Goal: Task Accomplishment & Management: Use online tool/utility

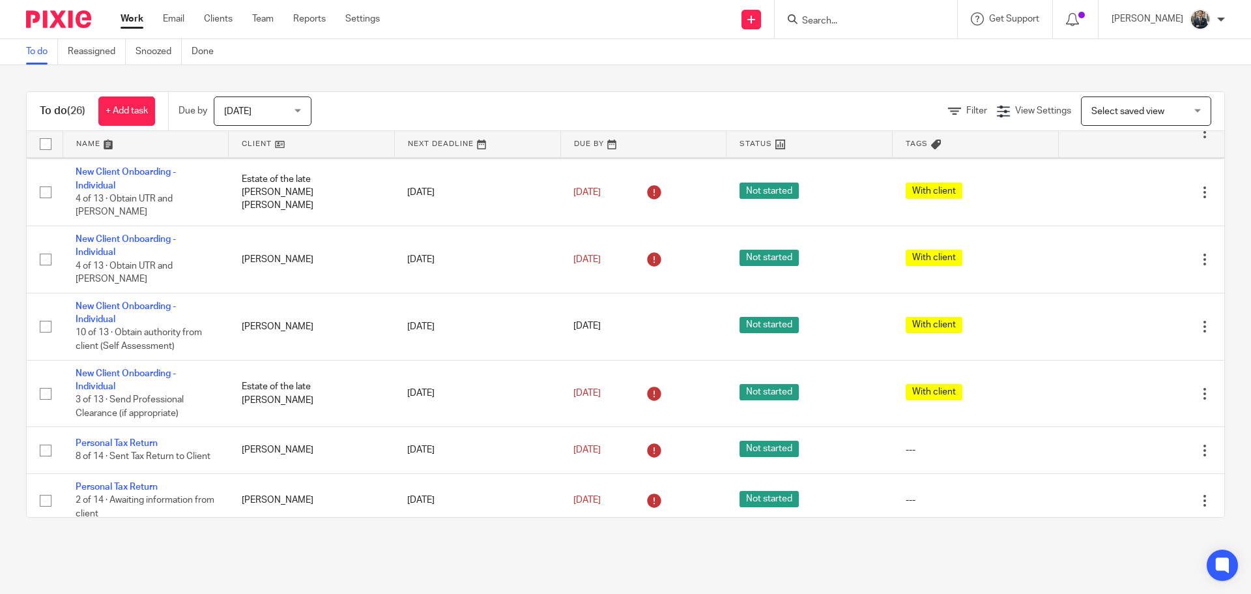
scroll to position [261, 0]
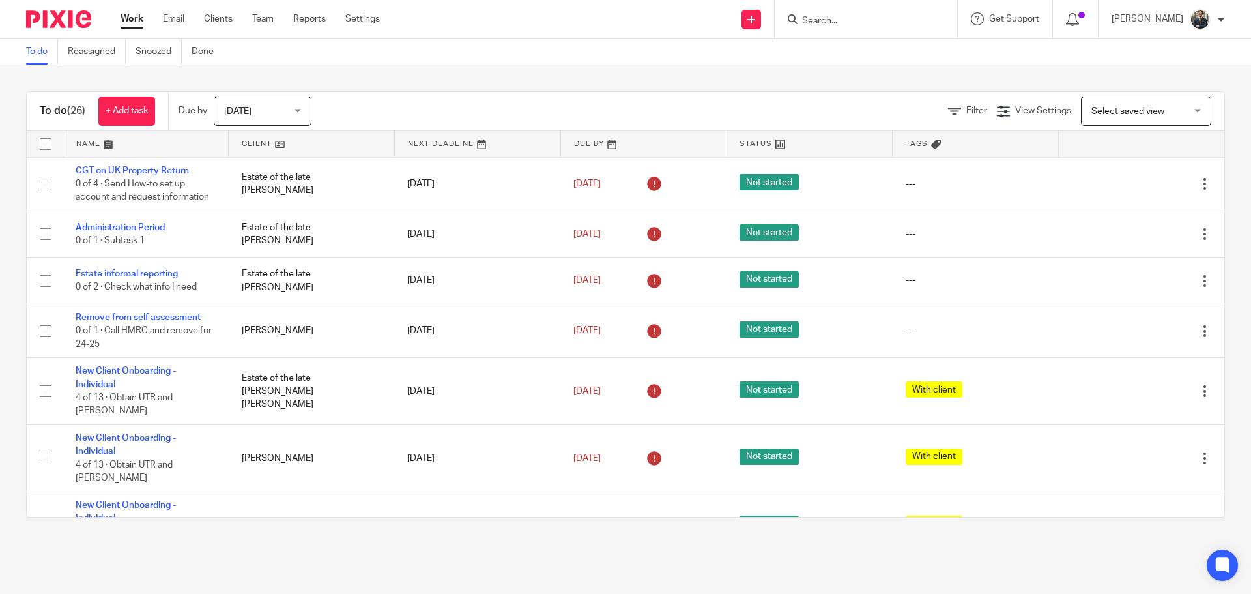
click at [902, 13] on form at bounding box center [870, 19] width 139 height 16
click at [887, 22] on input "Search" at bounding box center [859, 22] width 117 height 12
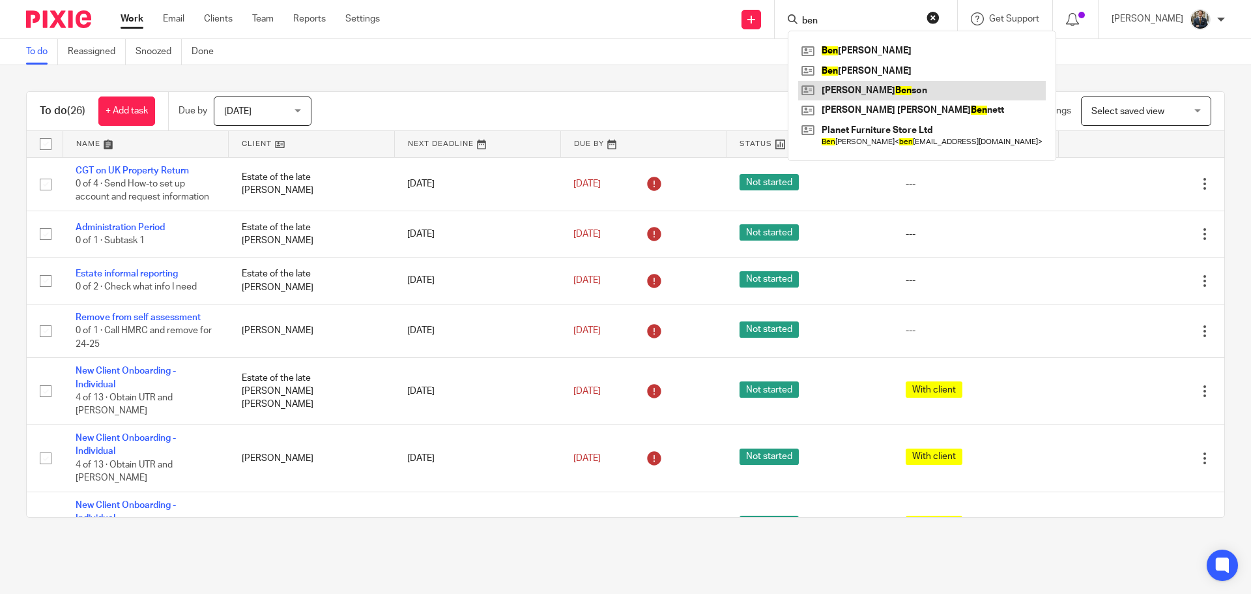
type input "ben"
click at [859, 90] on link at bounding box center [922, 91] width 248 height 20
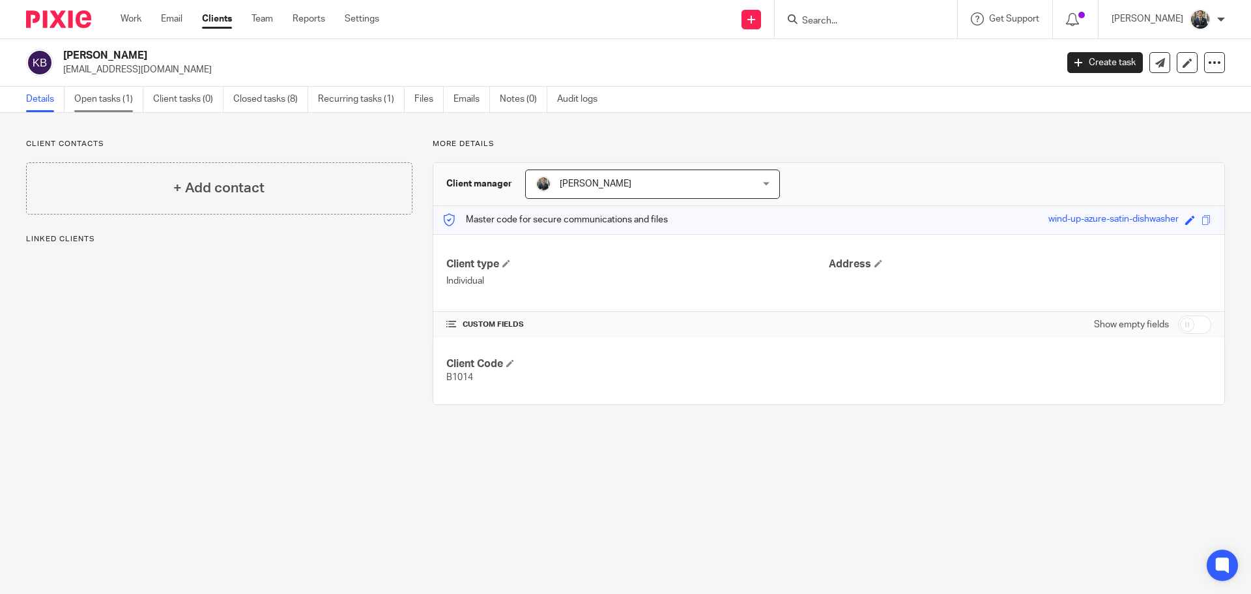
click at [126, 105] on link "Open tasks (1)" at bounding box center [108, 99] width 69 height 25
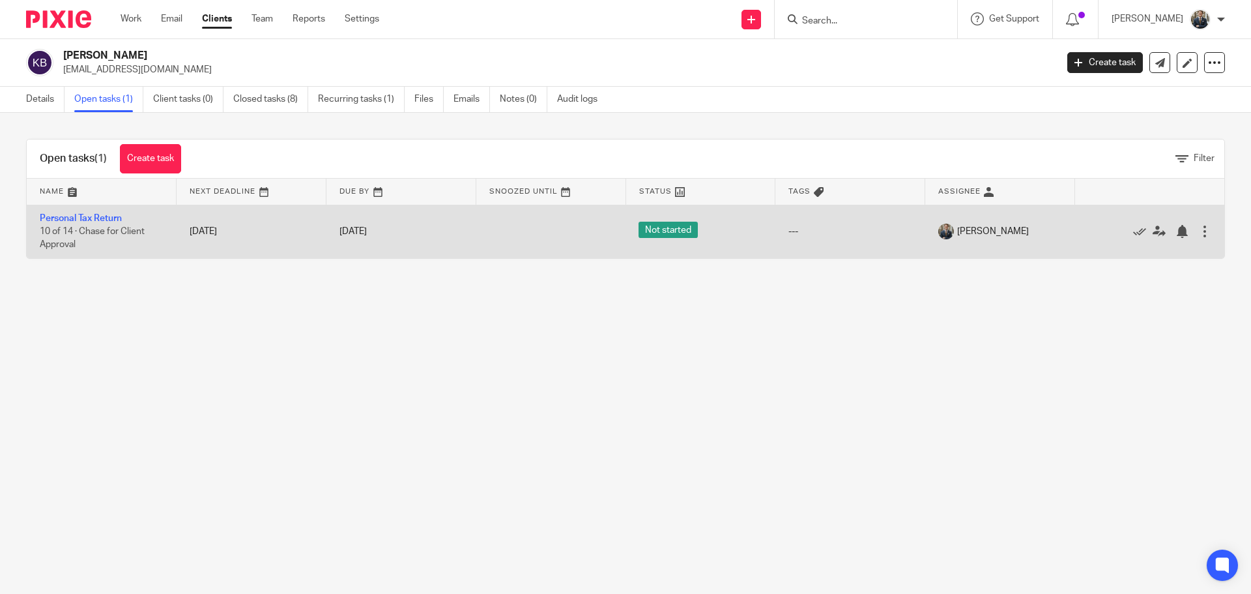
click at [87, 226] on td "Personal Tax Return 10 of 14 · Chase for Client Approval" at bounding box center [102, 231] width 150 height 53
click at [85, 218] on link "Personal Tax Return" at bounding box center [81, 218] width 82 height 9
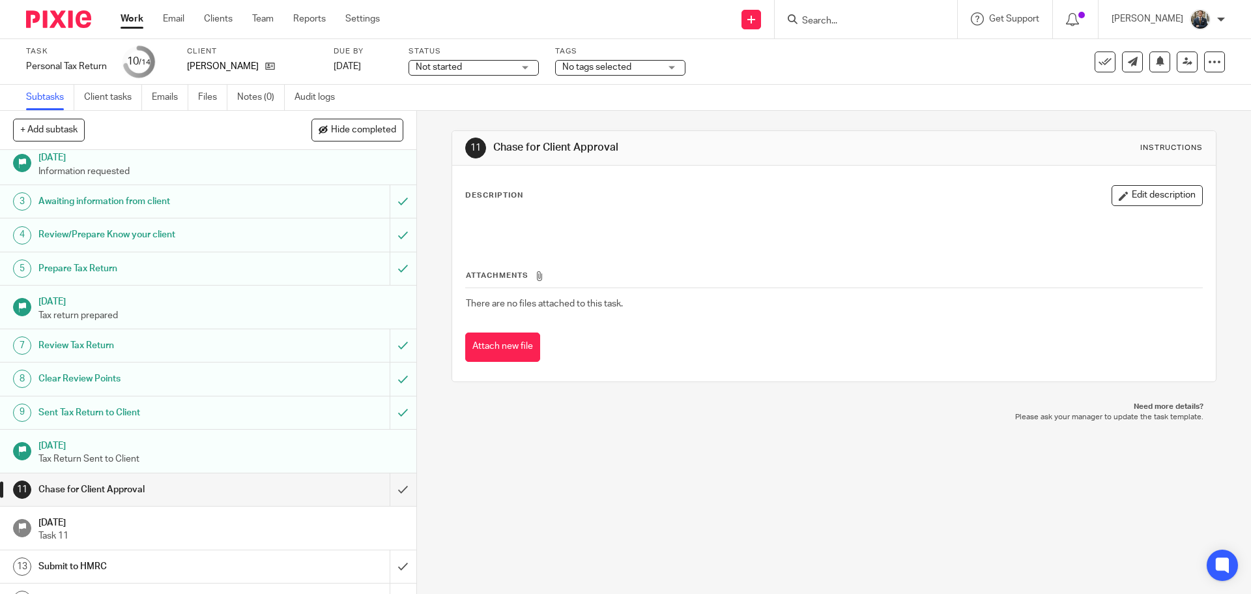
scroll to position [65, 0]
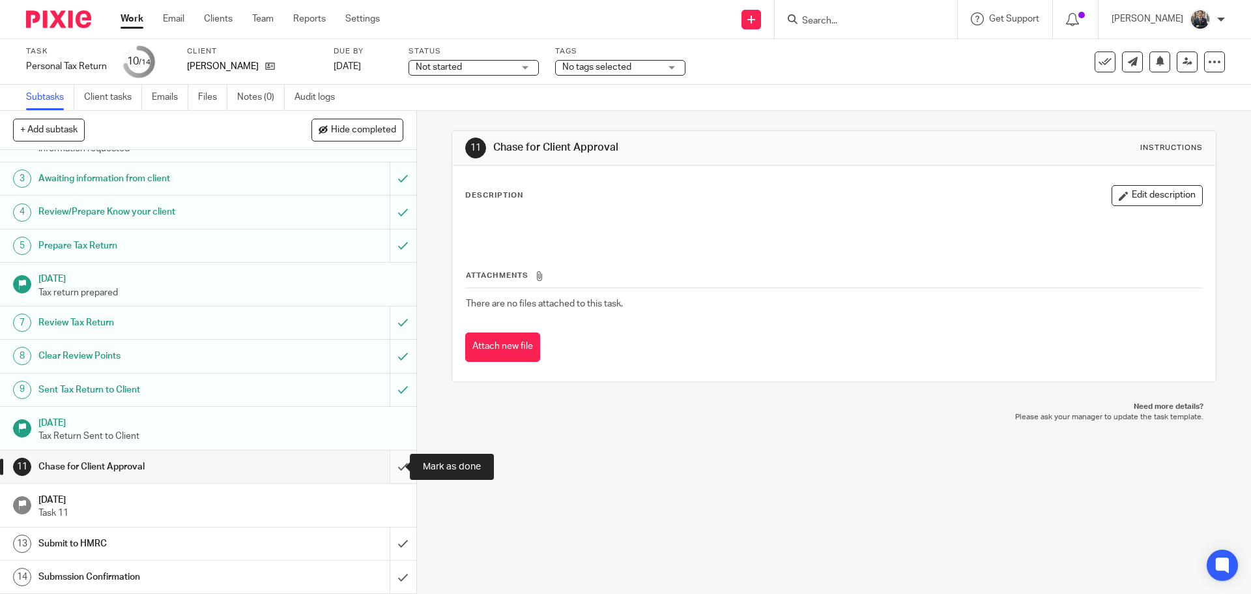
click at [394, 465] on input "submit" at bounding box center [208, 466] width 416 height 33
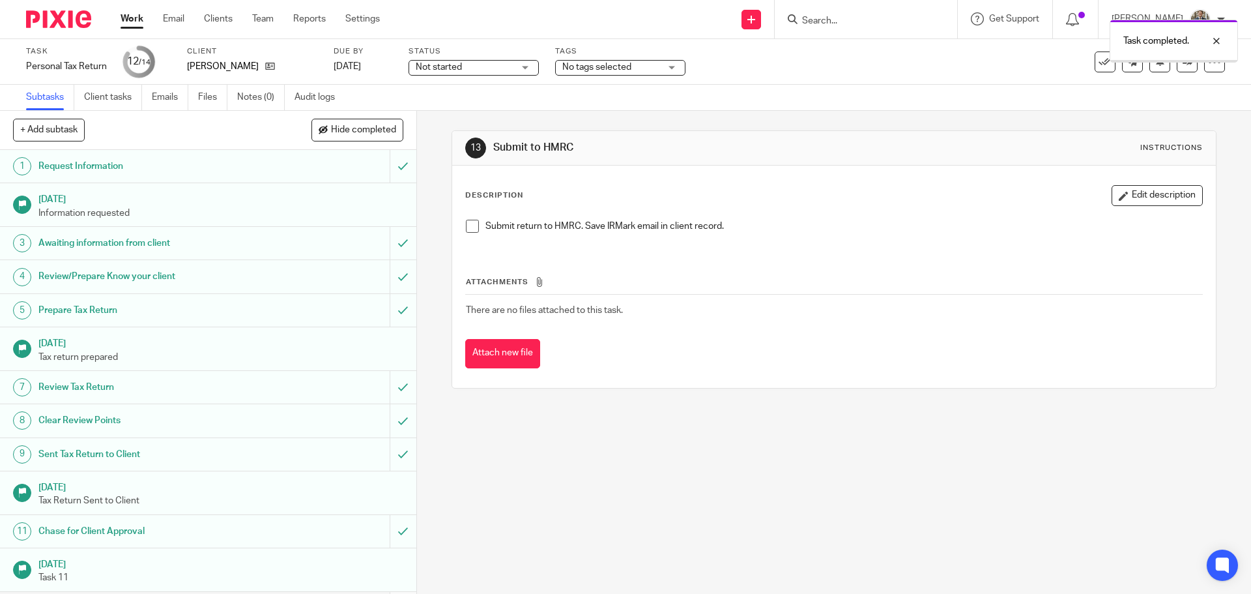
scroll to position [65, 0]
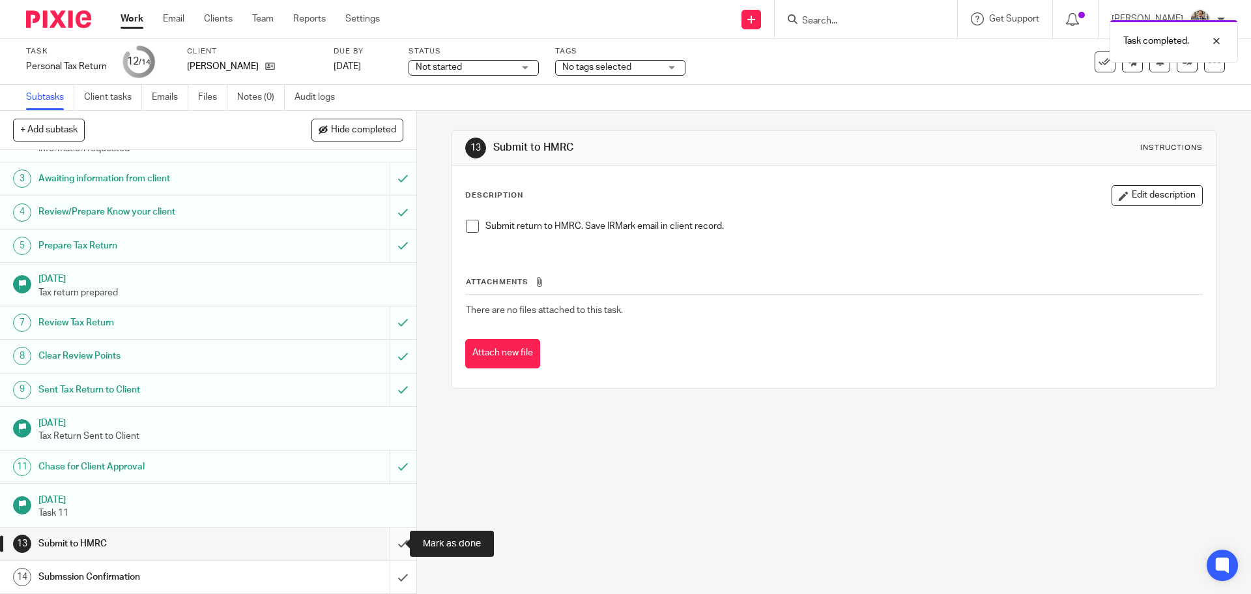
click at [386, 537] on input "submit" at bounding box center [208, 543] width 416 height 33
click at [391, 579] on input "submit" at bounding box center [208, 576] width 416 height 33
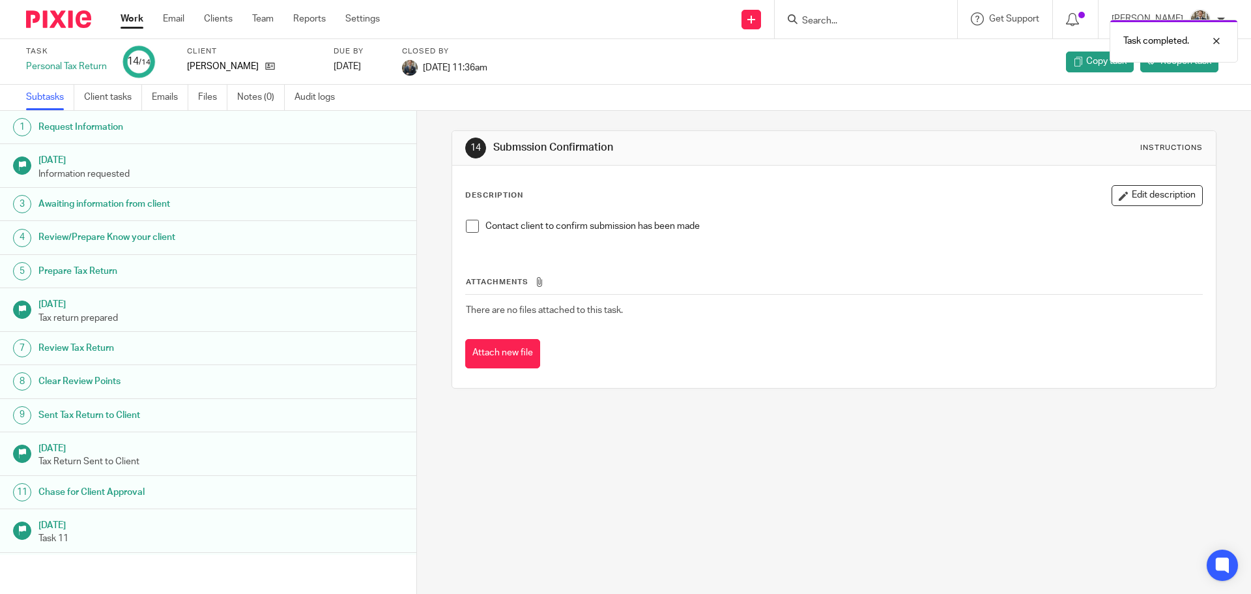
click at [68, 20] on img at bounding box center [58, 19] width 65 height 18
